Goal: Navigation & Orientation: Find specific page/section

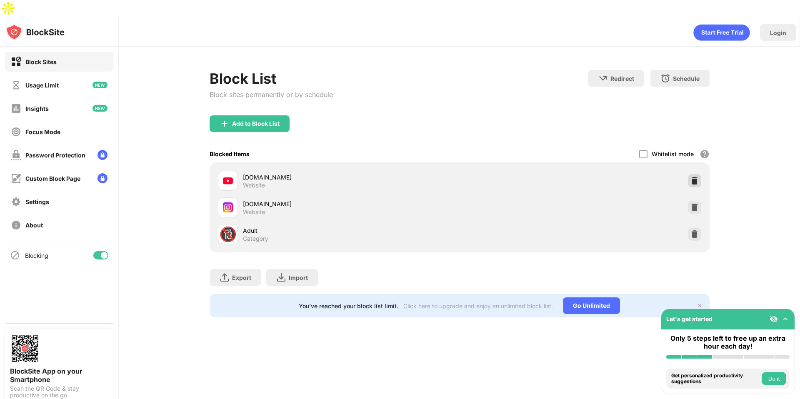
click at [693, 177] on img at bounding box center [695, 181] width 8 height 8
